Goal: Transaction & Acquisition: Purchase product/service

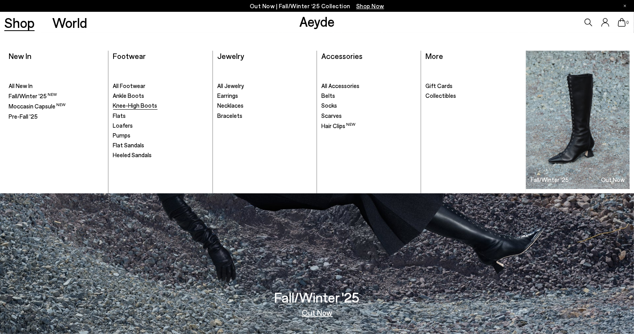
click at [131, 108] on span "Knee-High Boots" at bounding box center [135, 105] width 44 height 7
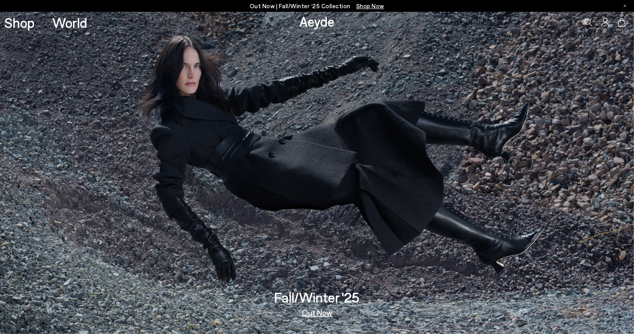
click at [197, 176] on img at bounding box center [317, 173] width 634 height 322
click at [318, 314] on link "Out Now" at bounding box center [317, 313] width 31 height 8
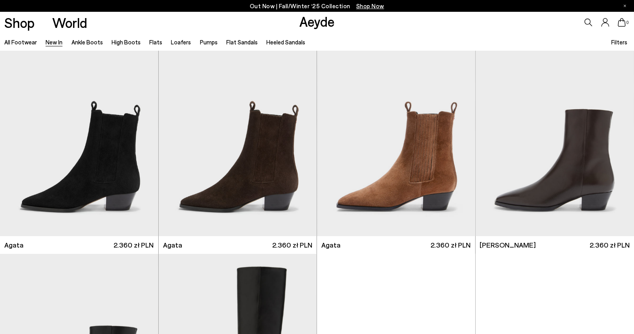
scroll to position [252, 0]
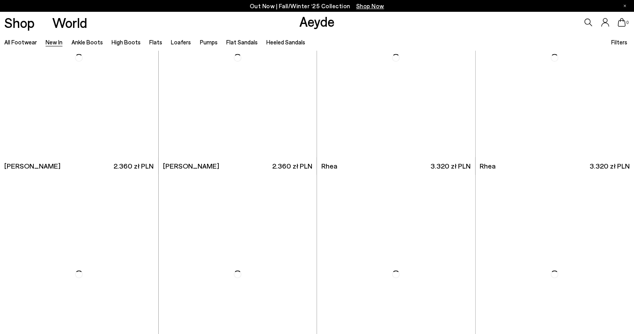
scroll to position [1659, 0]
